Goal: Information Seeking & Learning: Check status

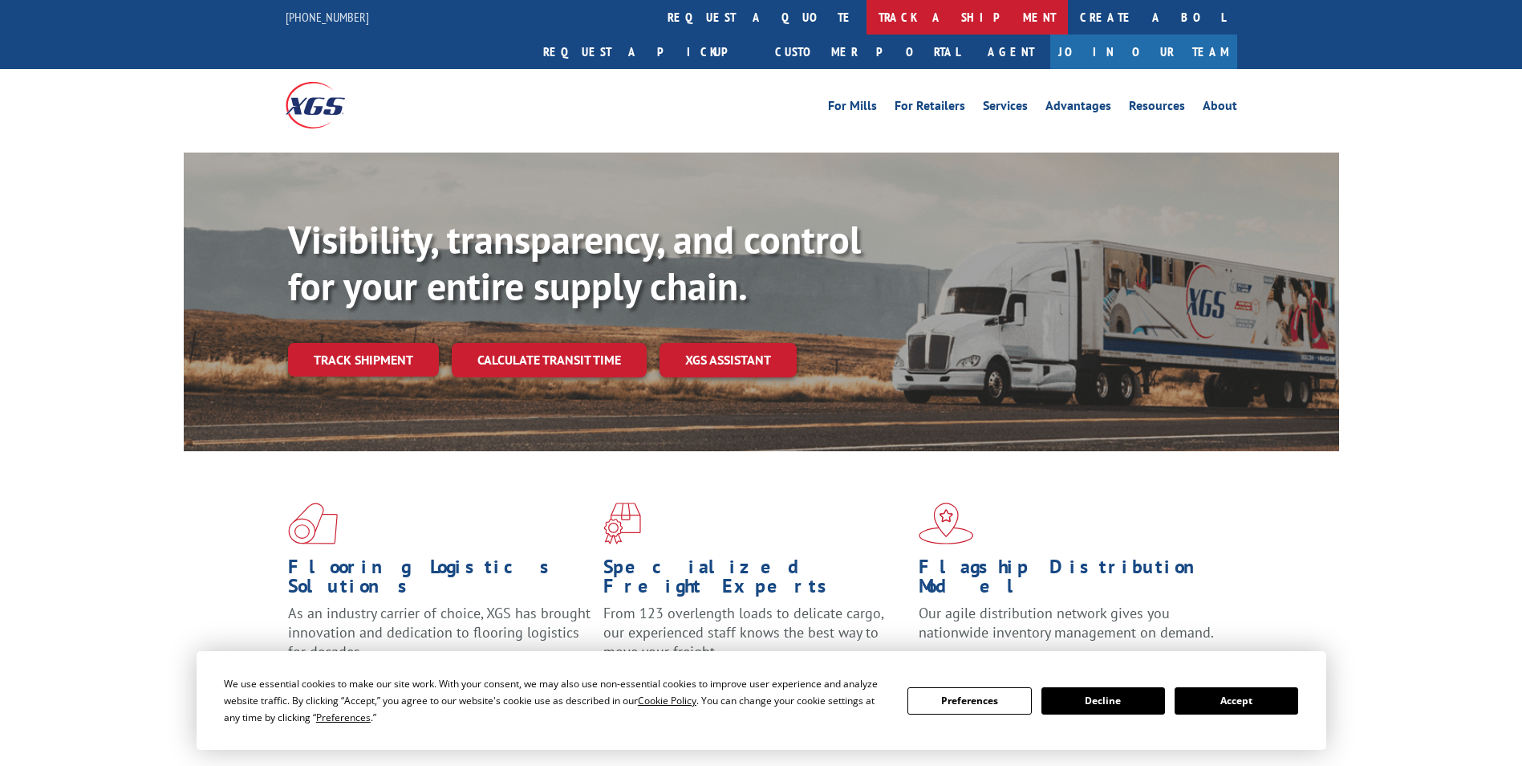
click at [867, 14] on link "track a shipment" at bounding box center [967, 17] width 201 height 35
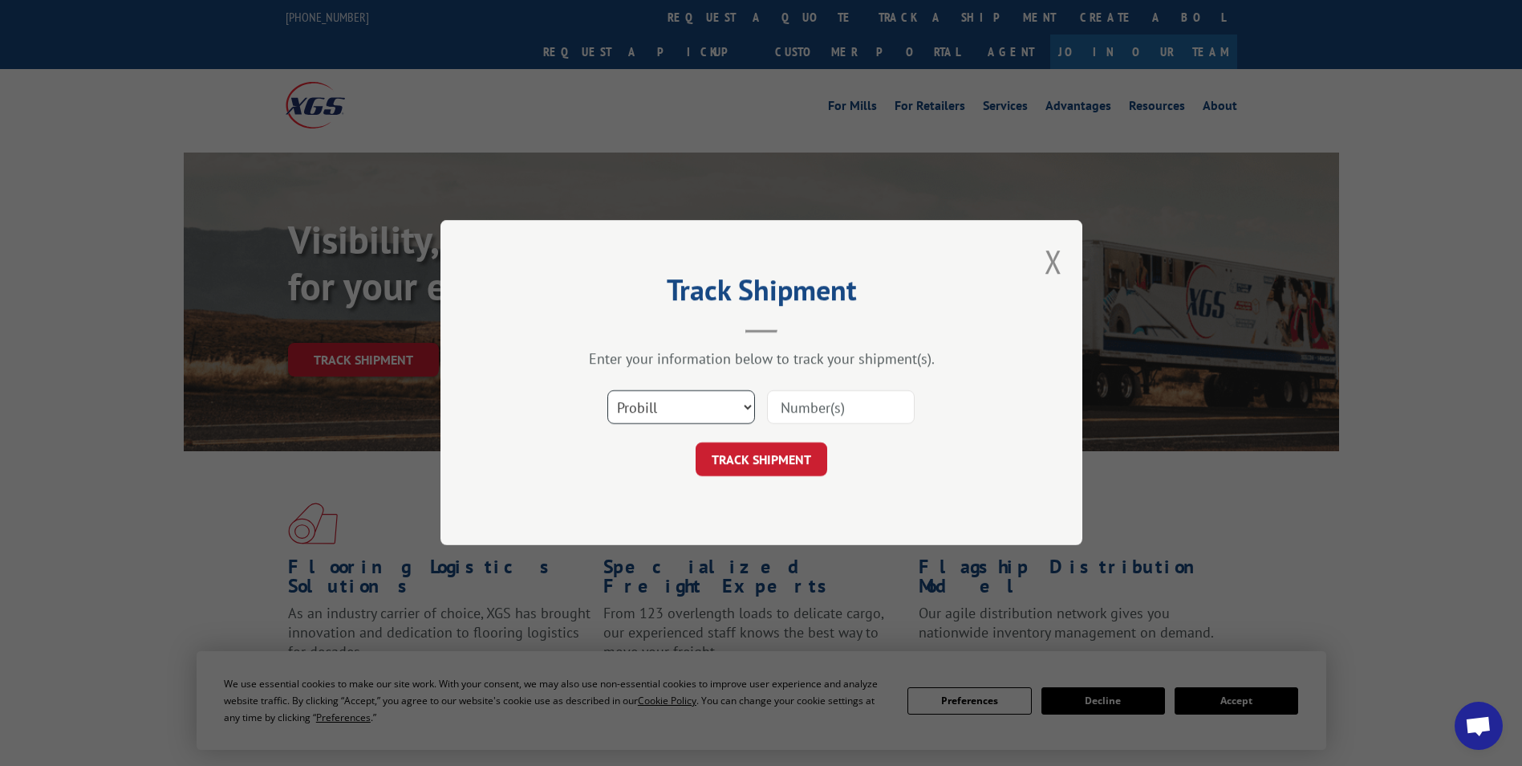
click at [676, 408] on select "Select category... Probill BOL PO" at bounding box center [681, 408] width 148 height 34
select select "bol"
click at [607, 391] on select "Select category... Probill BOL PO" at bounding box center [681, 408] width 148 height 34
click at [797, 410] on input at bounding box center [841, 408] width 148 height 34
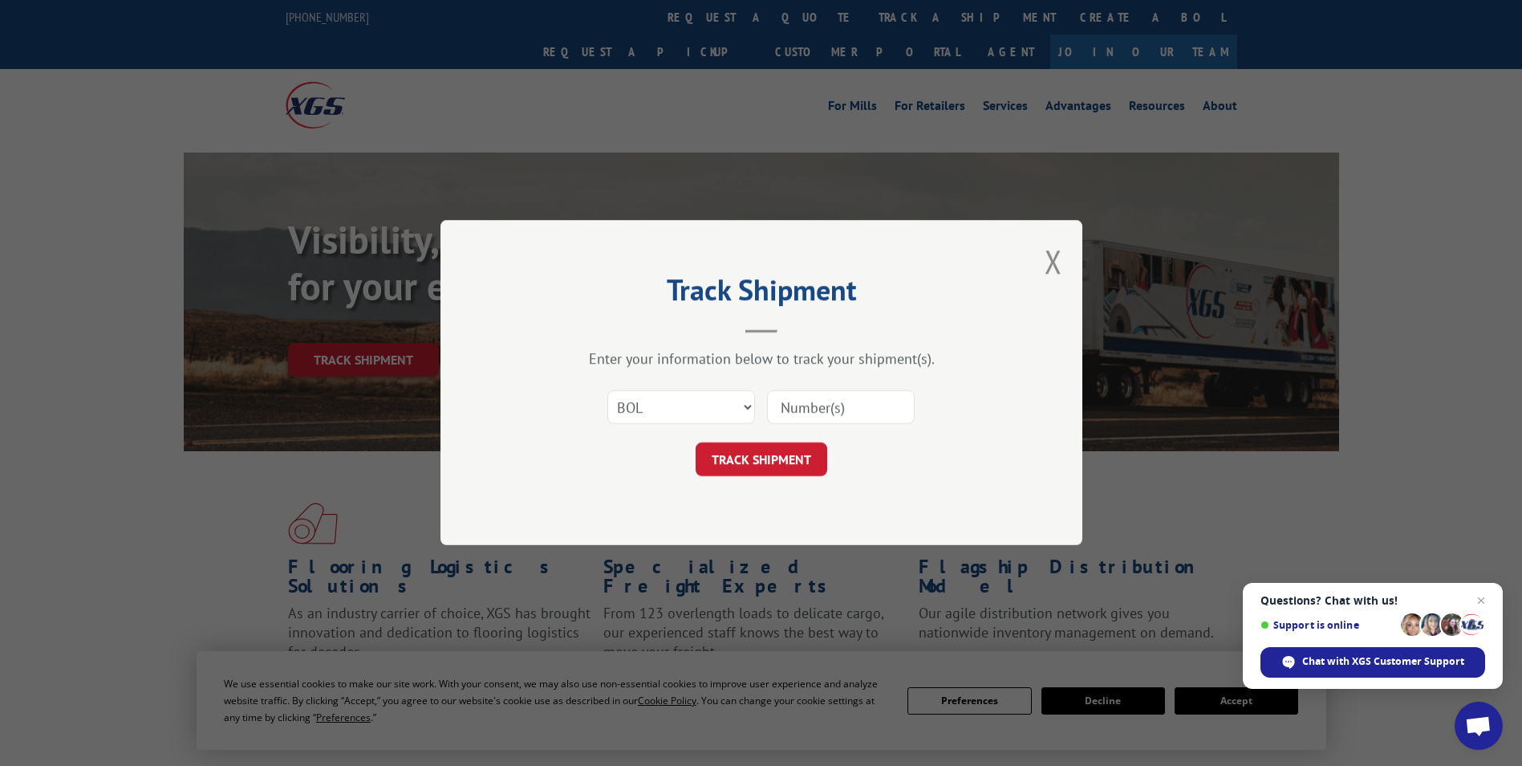
paste input "5076573"
type input "5076573"
click at [760, 452] on button "TRACK SHIPMENT" at bounding box center [762, 460] width 132 height 34
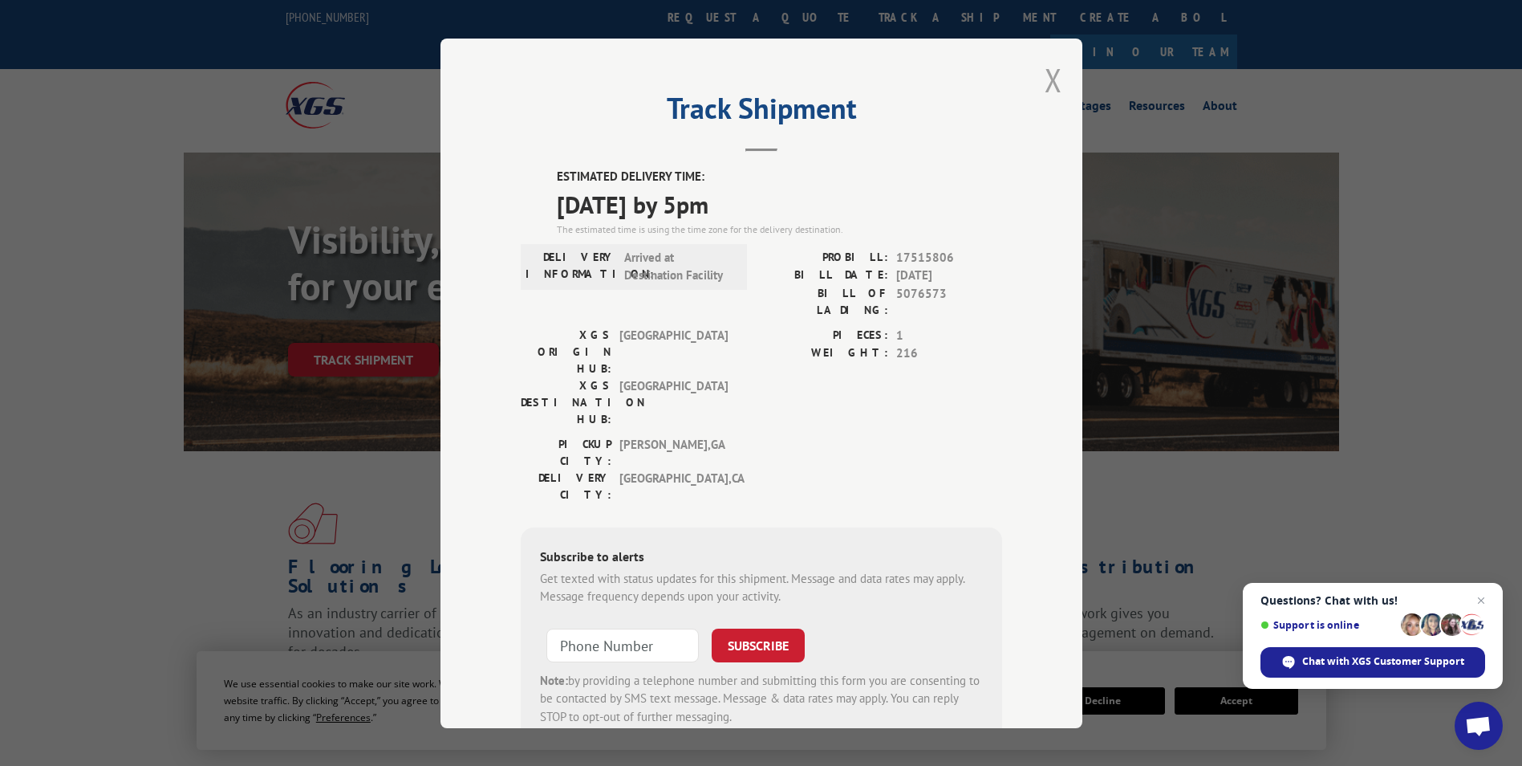
click at [1045, 71] on button "Close modal" at bounding box center [1054, 80] width 18 height 43
